Goal: Book appointment/travel/reservation

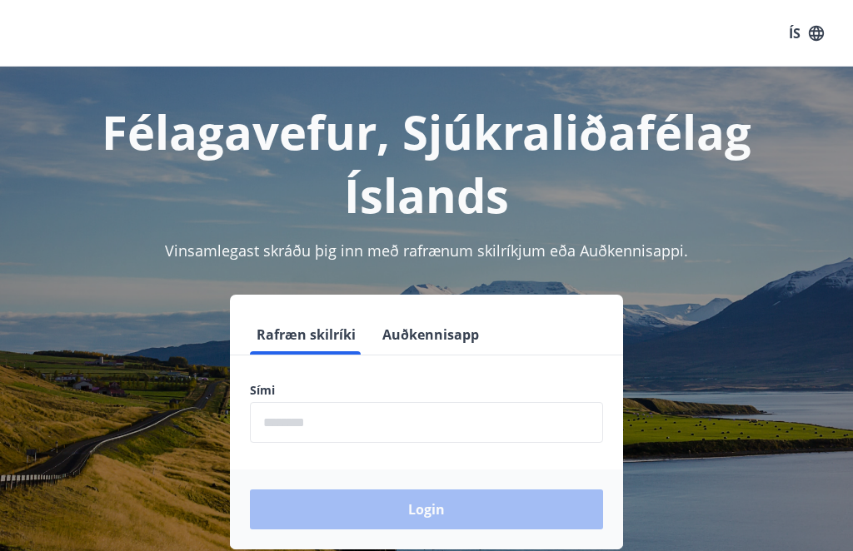
click at [284, 431] on input "phone" at bounding box center [426, 422] width 353 height 41
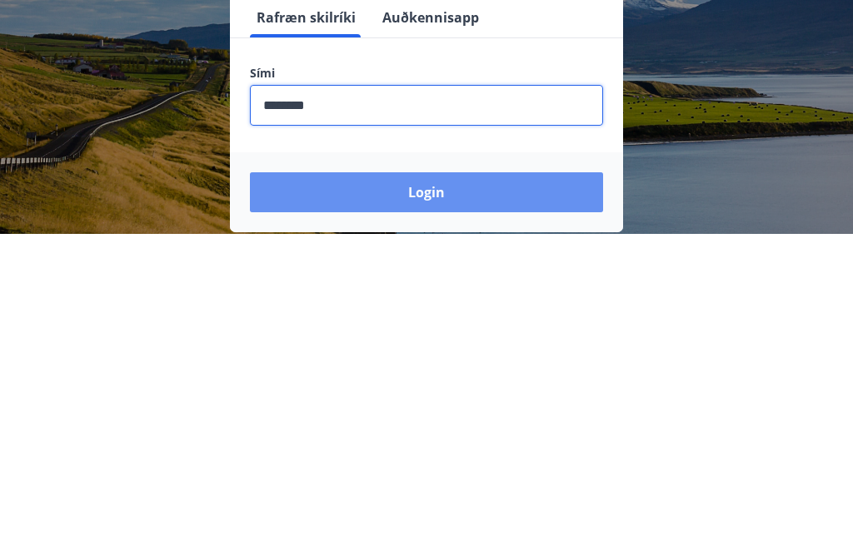
type input "********"
click at [435, 490] on button "Login" at bounding box center [426, 510] width 353 height 40
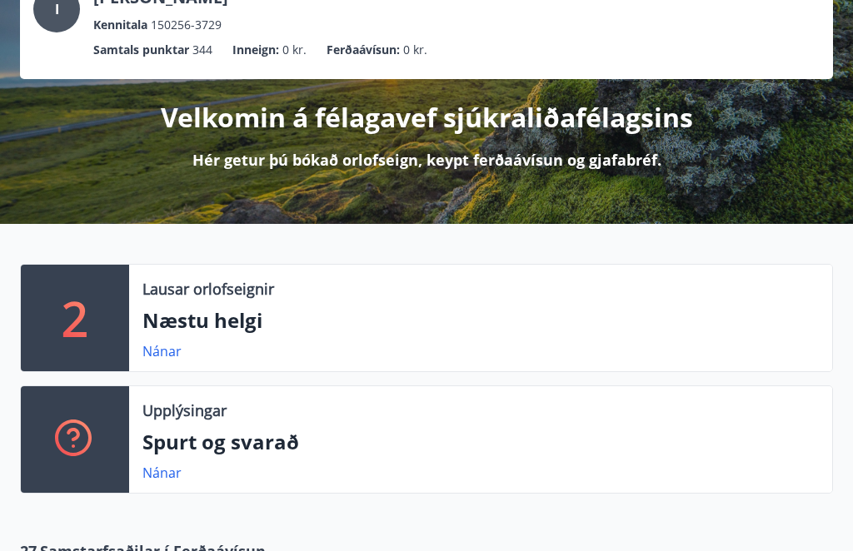
scroll to position [129, 0]
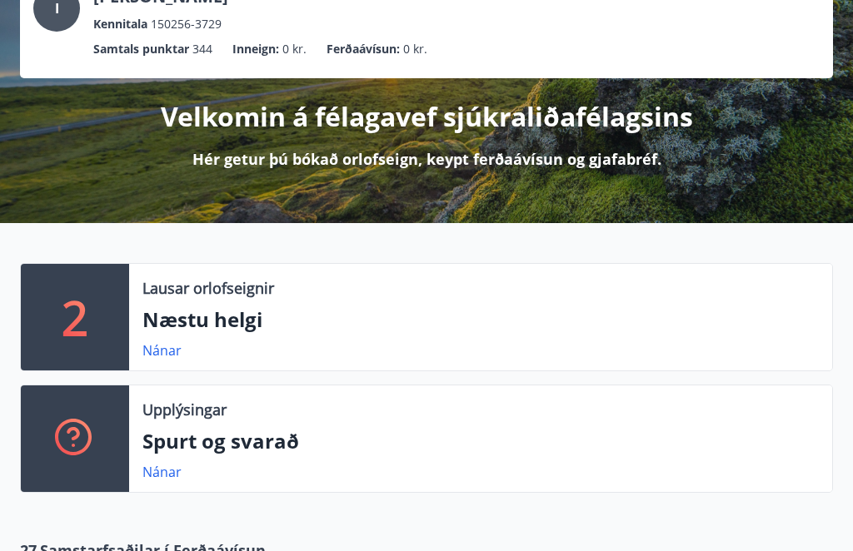
click at [172, 359] on link "Nánar" at bounding box center [161, 350] width 39 height 18
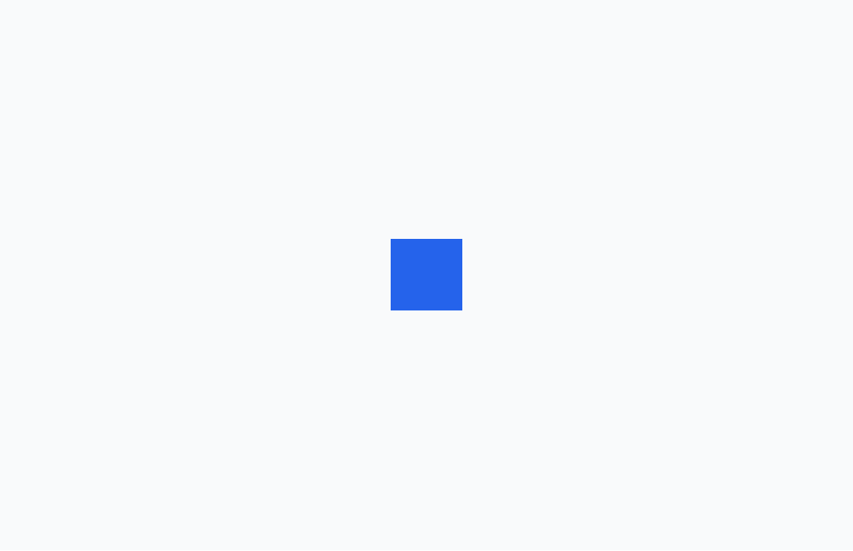
scroll to position [1, 0]
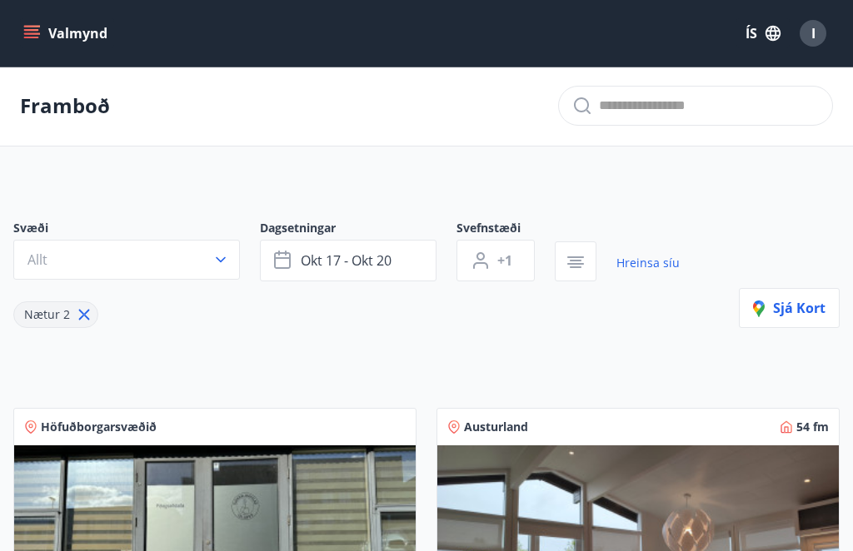
click at [224, 276] on button "Allt" at bounding box center [126, 260] width 227 height 40
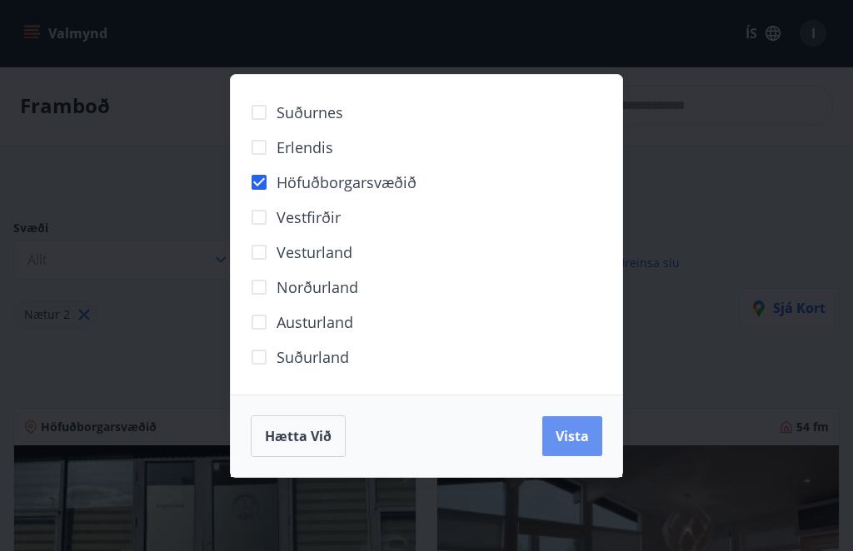
click at [578, 442] on span "Vista" at bounding box center [572, 436] width 33 height 18
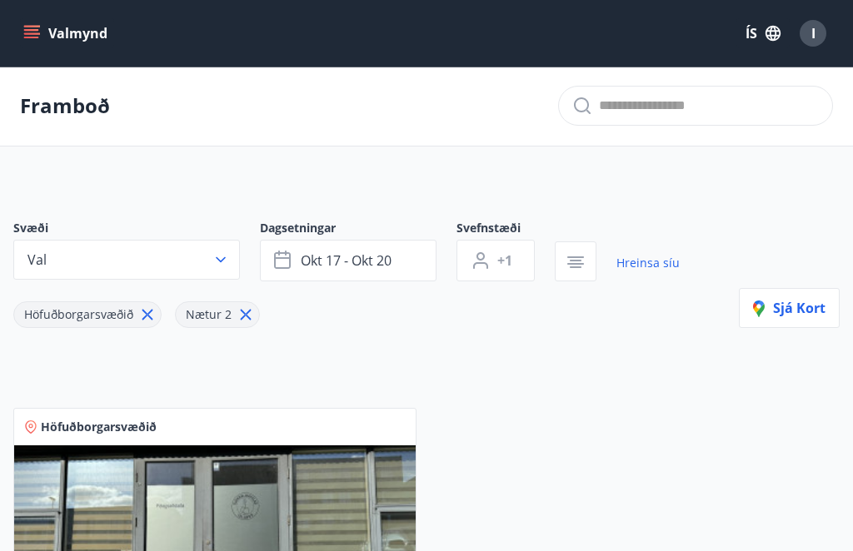
click at [247, 321] on icon at bounding box center [246, 315] width 18 height 18
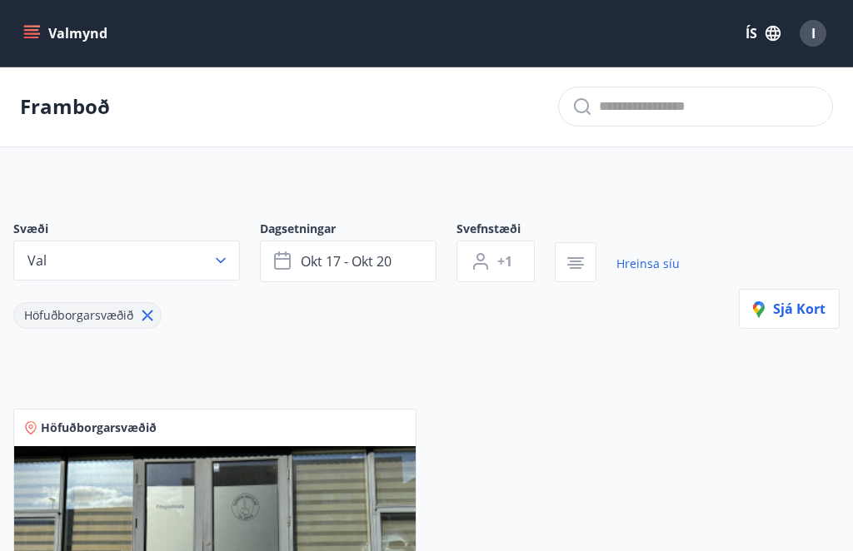
click at [30, 103] on p "Framboð" at bounding box center [65, 106] width 90 height 28
click at [233, 277] on button "Val" at bounding box center [126, 261] width 227 height 40
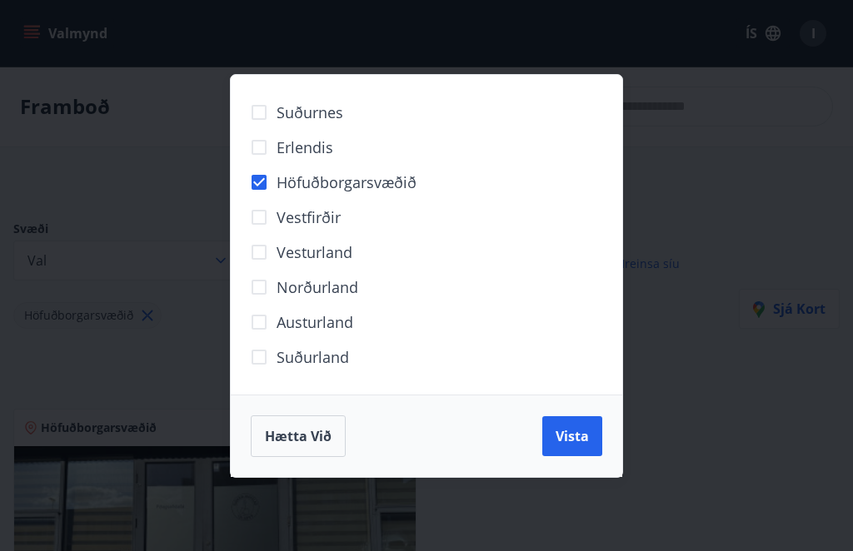
click at [718, 171] on div "Suðurnes Erlendis Höfuðborgarsvæðið Vestfirðir Vesturland Norðurland Austurland…" at bounding box center [426, 275] width 853 height 551
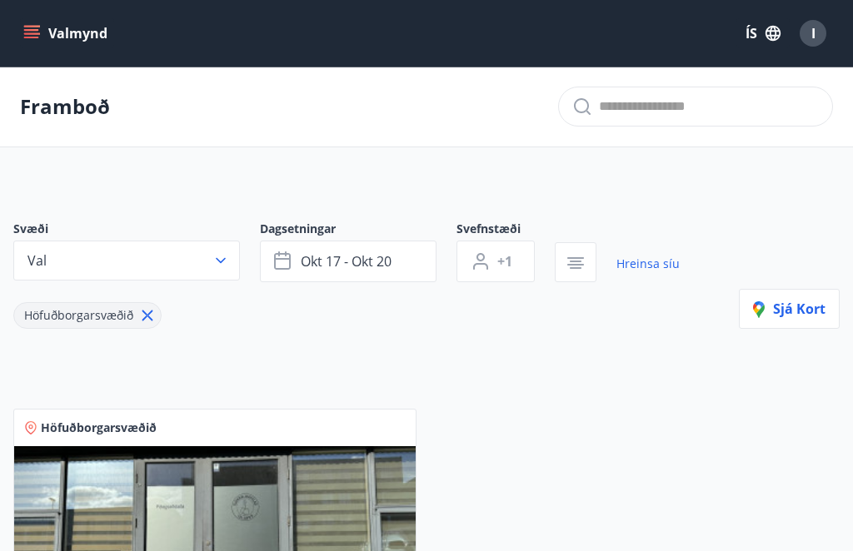
click at [585, 272] on icon "button" at bounding box center [576, 263] width 20 height 20
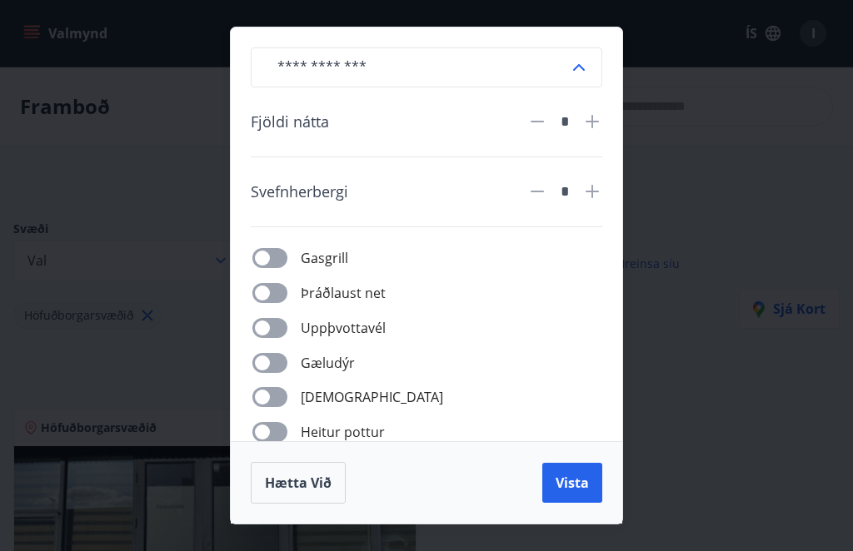
click at [303, 476] on span "Hætta við" at bounding box center [298, 483] width 67 height 18
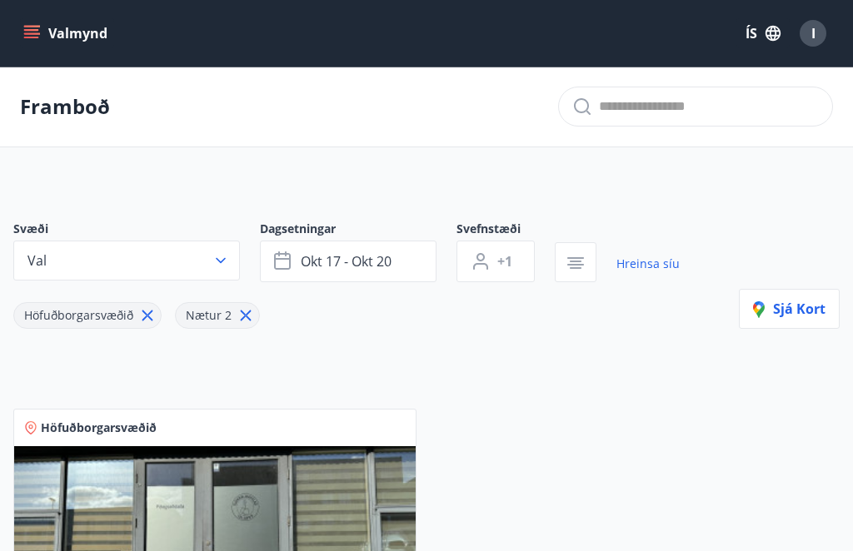
click at [55, 42] on button "Valmynd" at bounding box center [67, 33] width 94 height 30
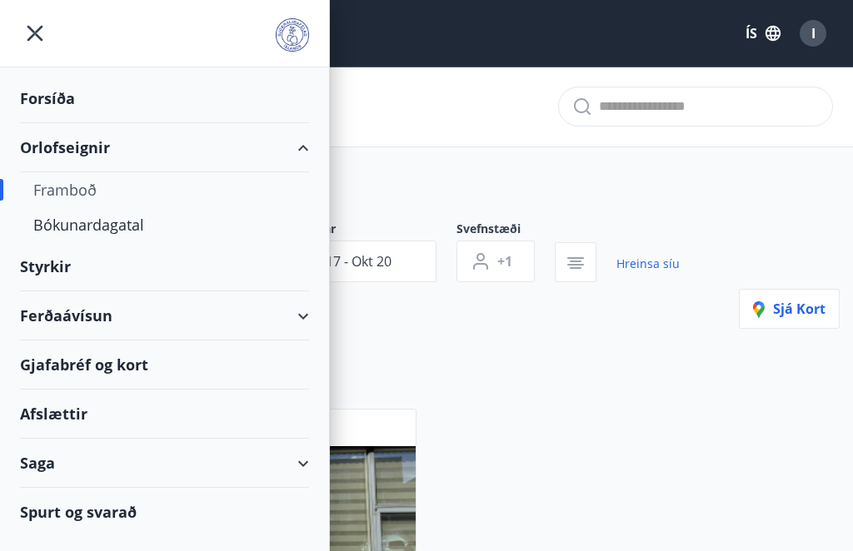
click at [52, 199] on div "Framboð" at bounding box center [164, 189] width 262 height 35
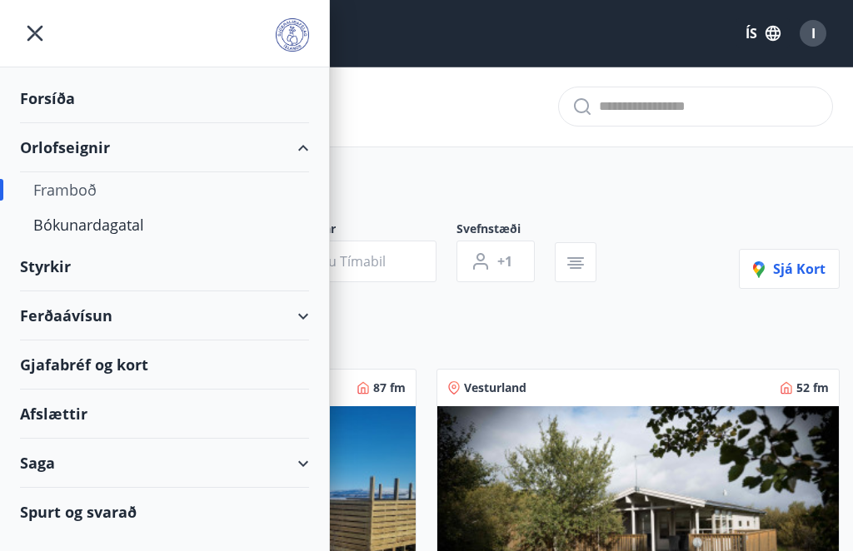
type input "*"
click at [135, 232] on div "Bókunardagatal" at bounding box center [164, 224] width 262 height 35
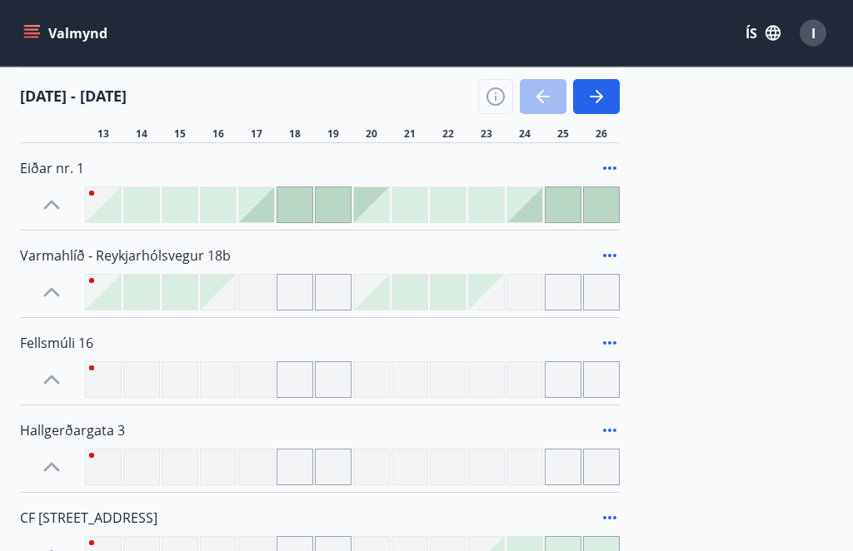
scroll to position [994, 0]
click at [139, 391] on div at bounding box center [141, 379] width 37 height 37
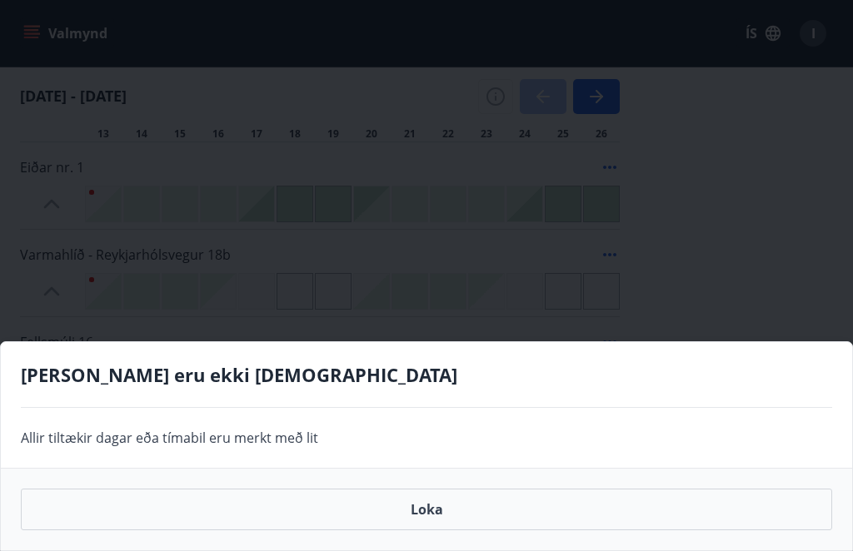
click at [431, 531] on button "Loka" at bounding box center [426, 510] width 811 height 42
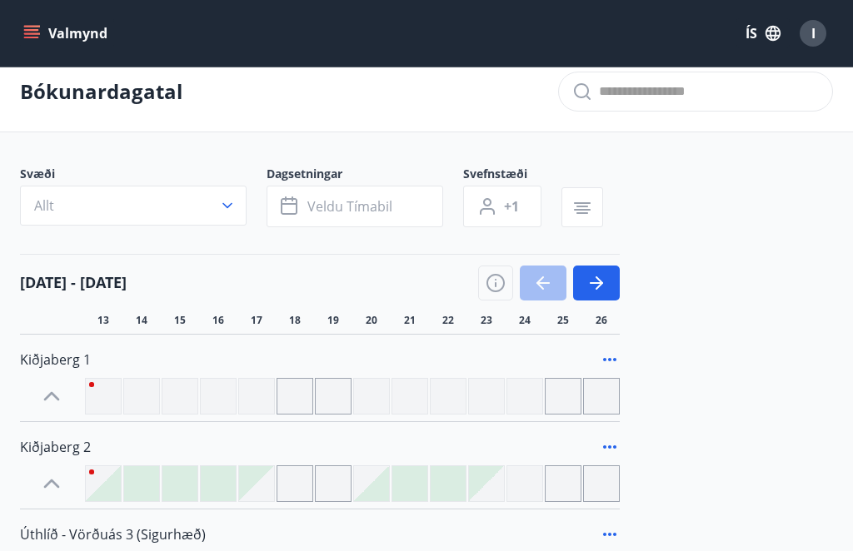
scroll to position [0, 0]
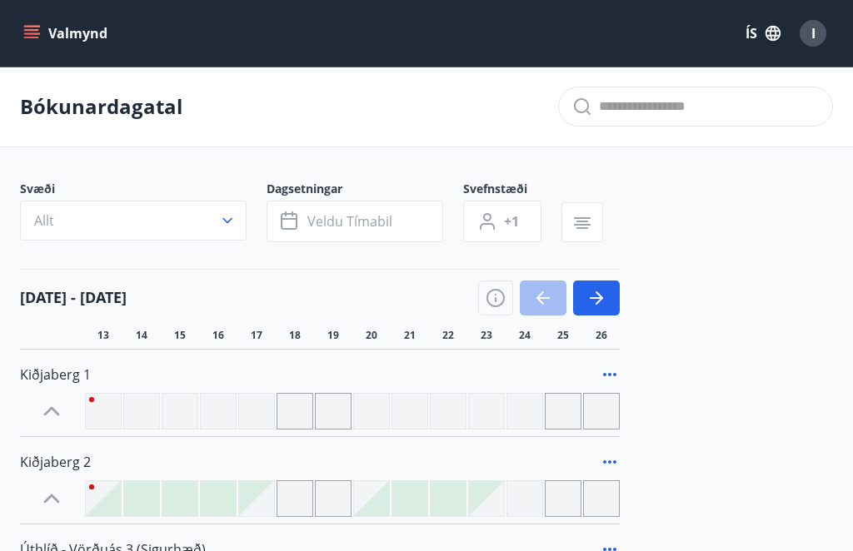
click at [366, 229] on span "Veldu tímabil" at bounding box center [349, 221] width 85 height 18
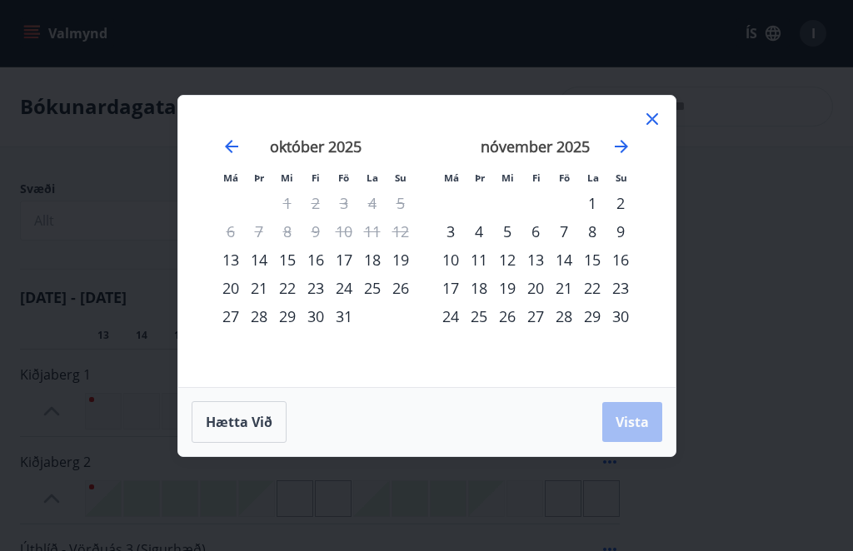
click at [554, 322] on div "28" at bounding box center [564, 316] width 28 height 28
click at [563, 328] on div "28" at bounding box center [564, 316] width 28 height 28
click at [569, 317] on div "28" at bounding box center [564, 316] width 28 height 28
click at [572, 308] on div "28" at bounding box center [564, 316] width 28 height 28
click at [658, 126] on icon at bounding box center [652, 119] width 20 height 20
